Goal: Transaction & Acquisition: Purchase product/service

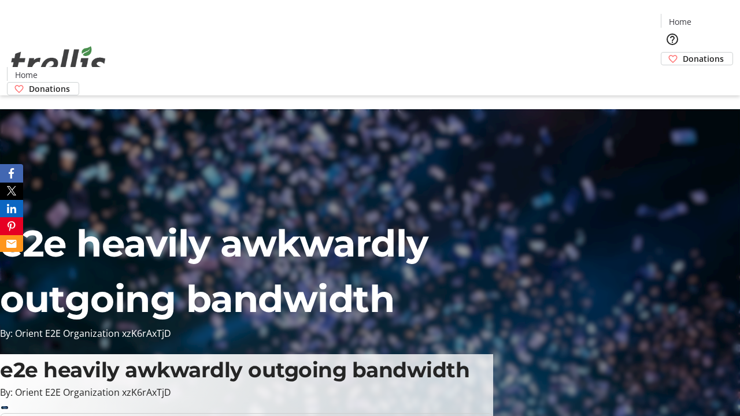
click at [683, 53] on span "Donations" at bounding box center [703, 59] width 41 height 12
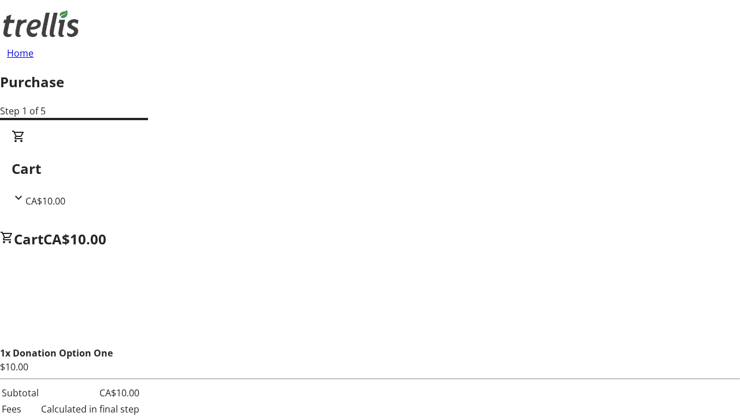
select select "CA"
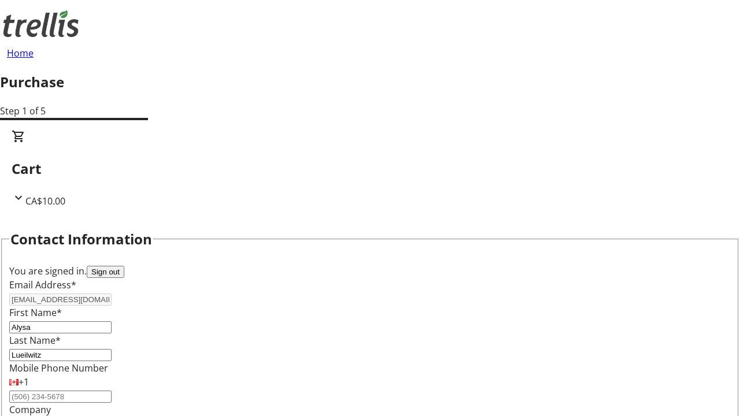
scroll to position [187, 0]
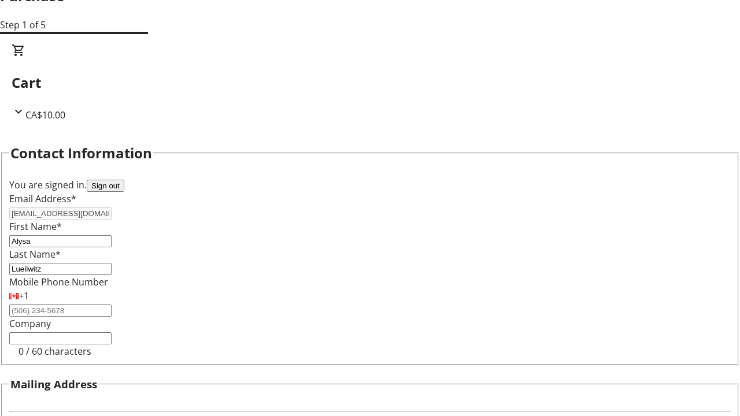
type input "[STREET_ADDRESS][PERSON_NAME]"
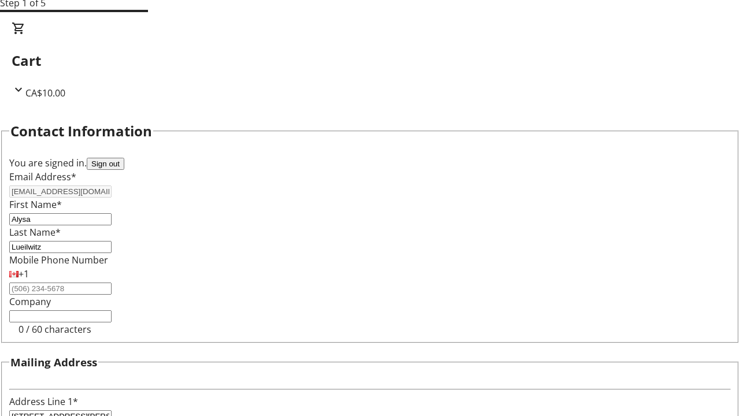
type input "Kelowna"
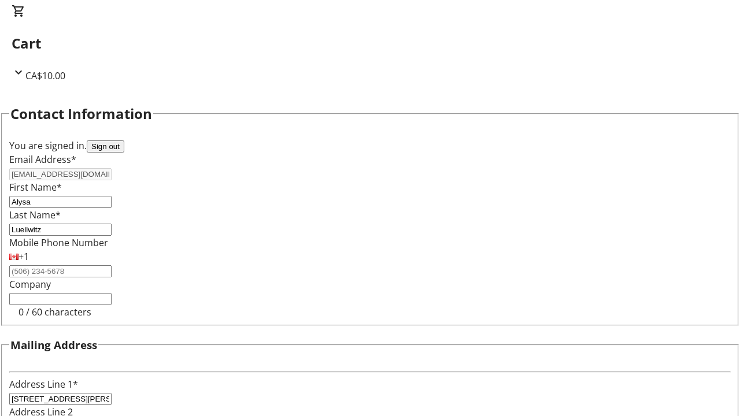
select select "BC"
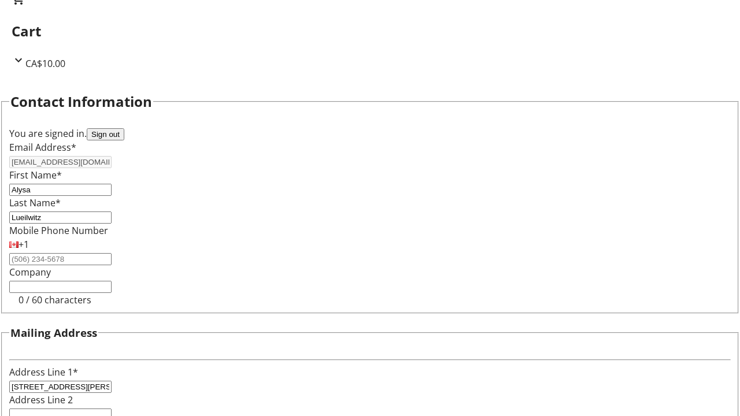
type input "Kelowna"
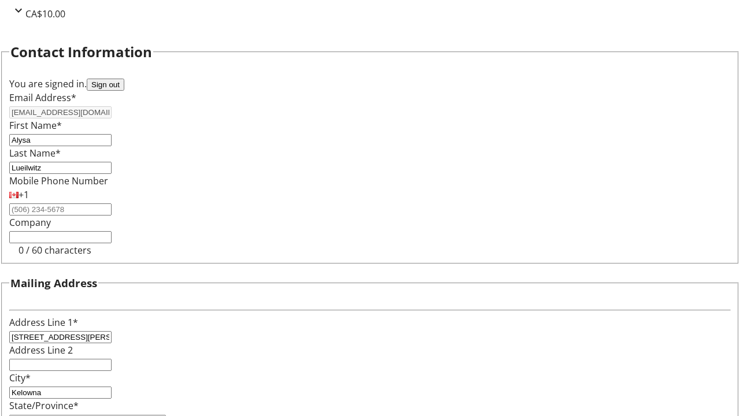
type input "V1Y 0C2"
